Goal: Task Accomplishment & Management: Manage account settings

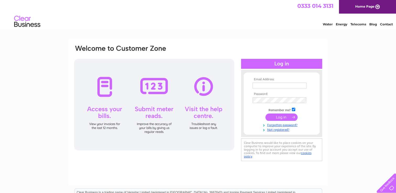
click at [263, 86] on input "text" at bounding box center [279, 86] width 54 height 6
type input "herdmanstonfarm@outlook.com"
click at [276, 125] on link "Forgotten password?" at bounding box center [281, 124] width 59 height 5
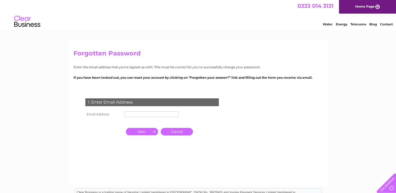
click at [170, 115] on input "text" at bounding box center [152, 114] width 54 height 6
type input "[EMAIL_ADDRESS][DOMAIN_NAME]"
click at [149, 135] on input "button" at bounding box center [142, 131] width 32 height 7
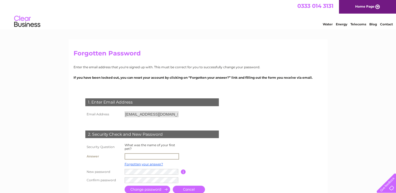
click at [135, 155] on input "text" at bounding box center [152, 156] width 54 height 6
type input "Charolais"
click at [146, 189] on input "submit" at bounding box center [148, 190] width 46 height 8
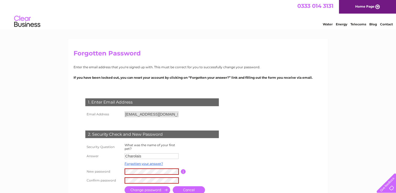
click at [145, 187] on input "submit" at bounding box center [148, 190] width 46 height 8
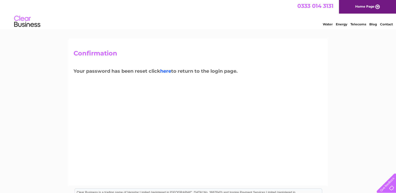
click at [165, 72] on link "here" at bounding box center [165, 71] width 11 height 6
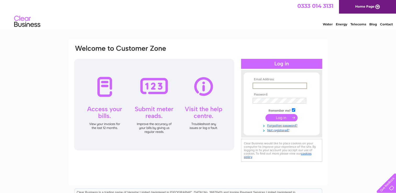
click at [260, 83] on input "text" at bounding box center [279, 86] width 54 height 6
type input "[EMAIL_ADDRESS][DOMAIN_NAME]"
click at [277, 116] on input "submit" at bounding box center [281, 117] width 32 height 7
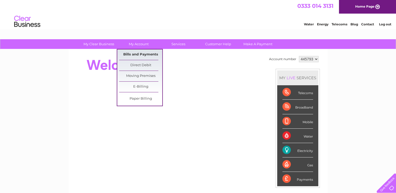
click at [146, 56] on link "Bills and Payments" at bounding box center [140, 54] width 43 height 10
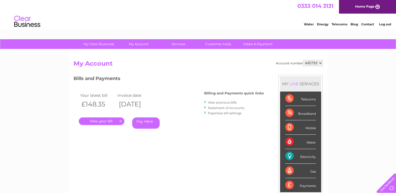
click at [114, 121] on link "." at bounding box center [102, 121] width 46 height 8
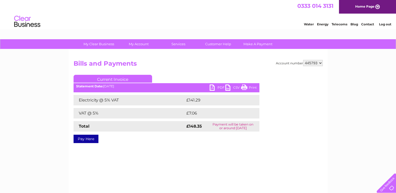
click at [212, 86] on link "PDF" at bounding box center [218, 88] width 16 height 8
